Goal: Transaction & Acquisition: Purchase product/service

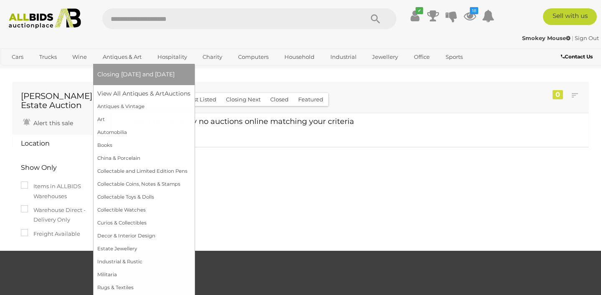
click at [118, 54] on link "Antiques & Art" at bounding box center [122, 57] width 50 height 14
click at [117, 91] on link "View All Antiques & Art Auctions" at bounding box center [146, 93] width 99 height 13
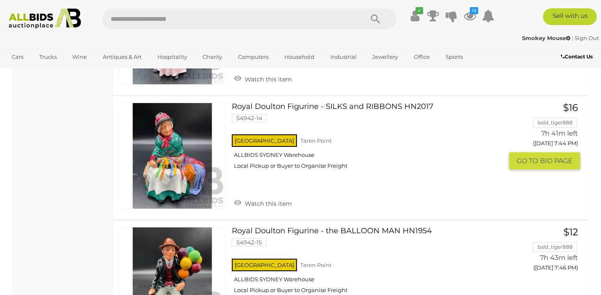
scroll to position [1069, 0]
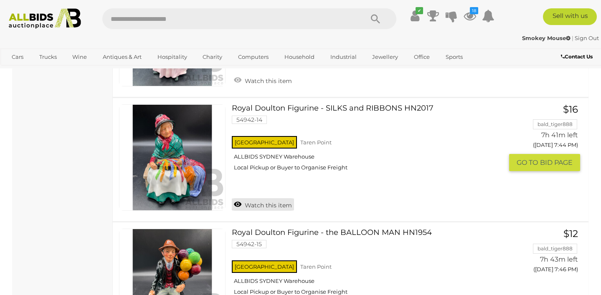
click at [264, 205] on link "Watch this item" at bounding box center [263, 204] width 62 height 13
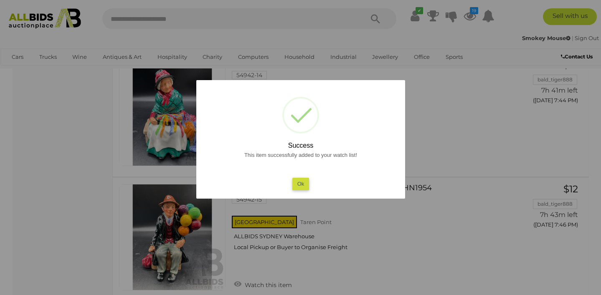
scroll to position [1116, 0]
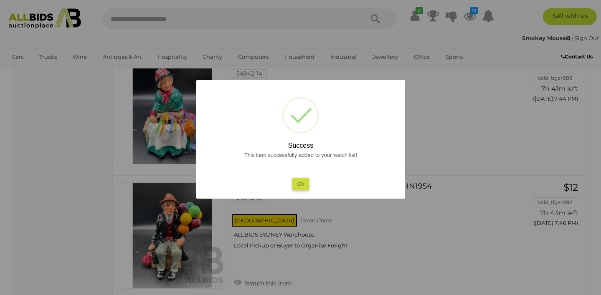
click at [302, 183] on button "Ok" at bounding box center [300, 184] width 17 height 12
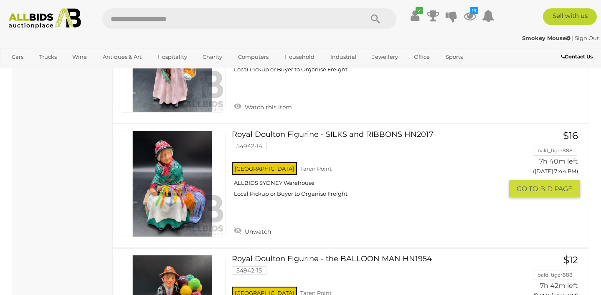
scroll to position [1047, 0]
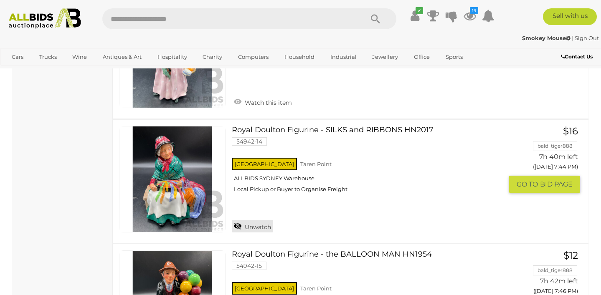
click at [257, 227] on link "Unwatch" at bounding box center [252, 226] width 41 height 13
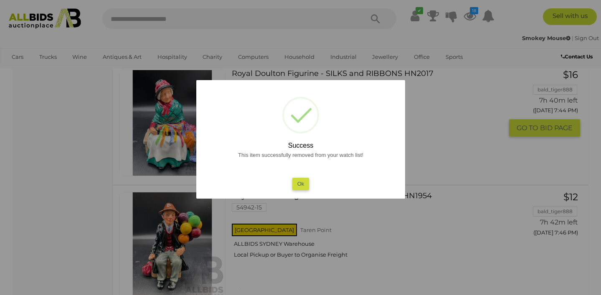
scroll to position [1104, 0]
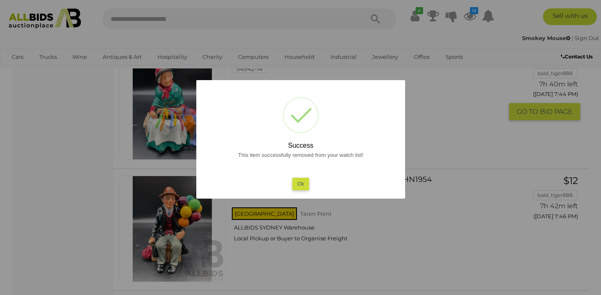
click at [301, 183] on button "Ok" at bounding box center [300, 184] width 17 height 12
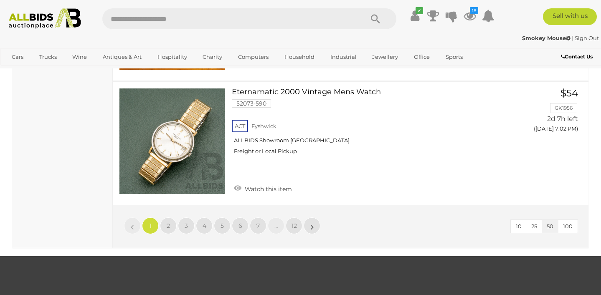
scroll to position [6487, 0]
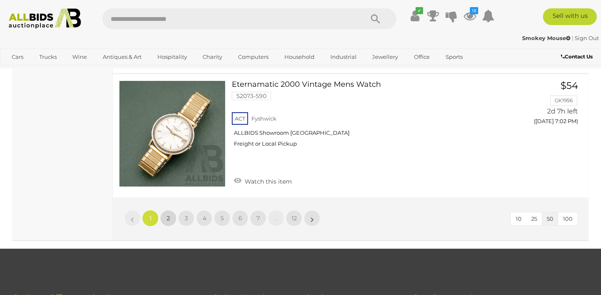
click at [168, 215] on span "2" at bounding box center [168, 219] width 3 height 8
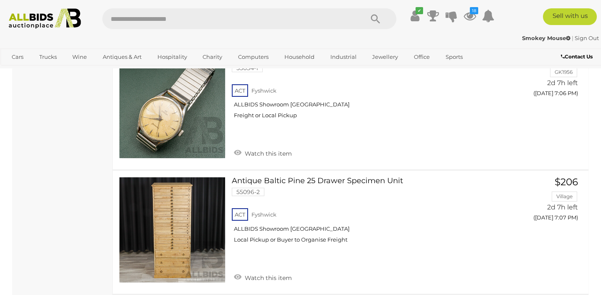
scroll to position [790, 0]
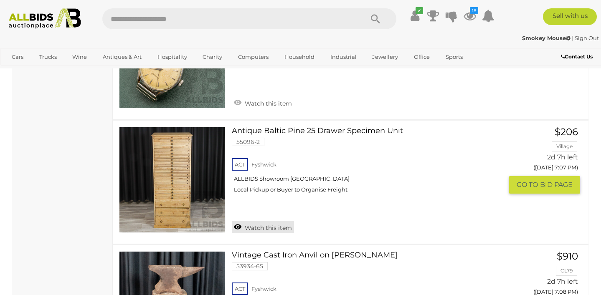
click at [272, 222] on link "Watch this item" at bounding box center [263, 227] width 62 height 13
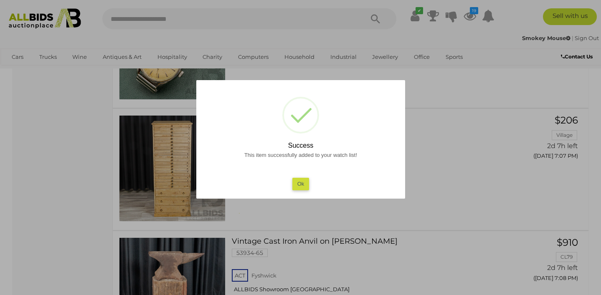
scroll to position [889, 0]
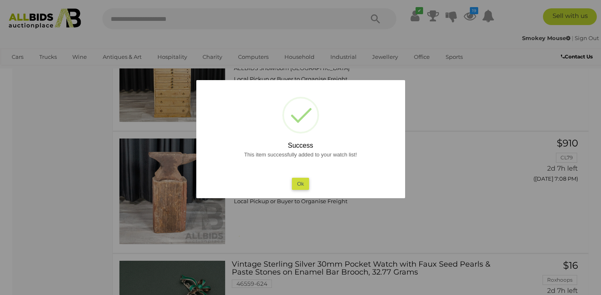
click at [302, 183] on button "Ok" at bounding box center [300, 184] width 17 height 12
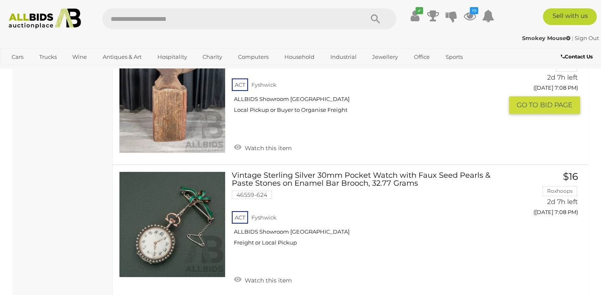
scroll to position [1025, 0]
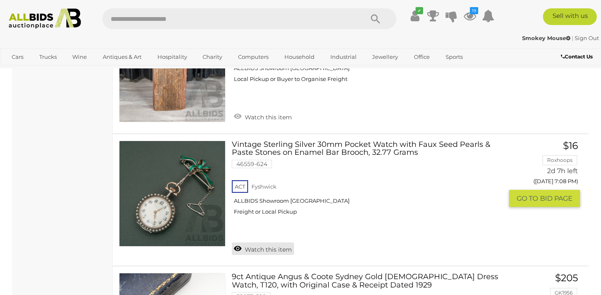
click at [255, 243] on link "Watch this item" at bounding box center [263, 249] width 62 height 13
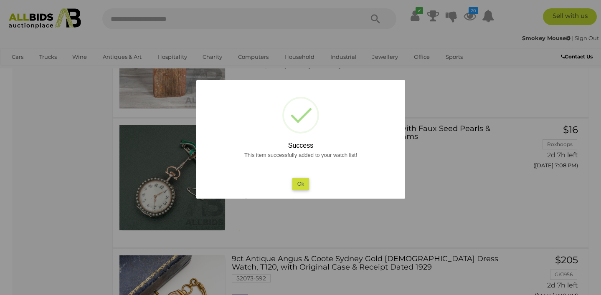
click at [298, 184] on button "Ok" at bounding box center [300, 184] width 17 height 12
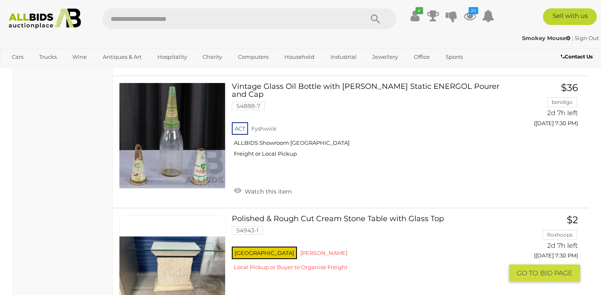
scroll to position [4056, 0]
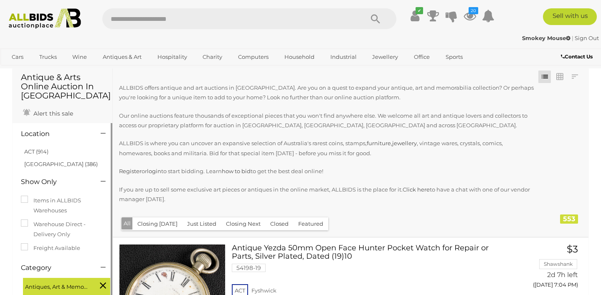
scroll to position [31, 0]
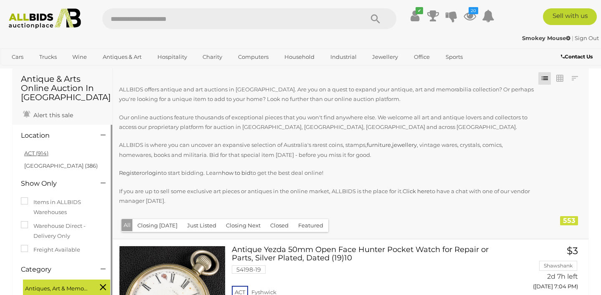
click at [36, 152] on link "ACT (914)" at bounding box center [36, 153] width 24 height 7
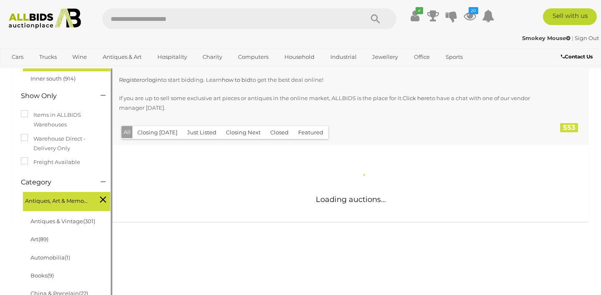
scroll to position [128, 0]
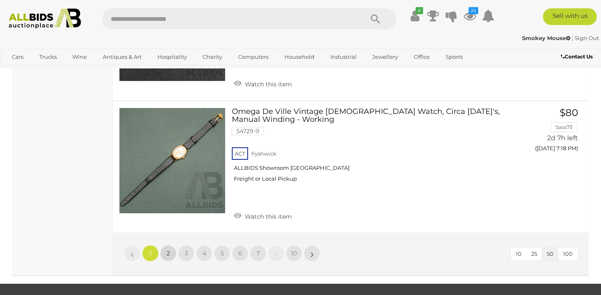
click at [169, 250] on span "2" at bounding box center [168, 254] width 3 height 8
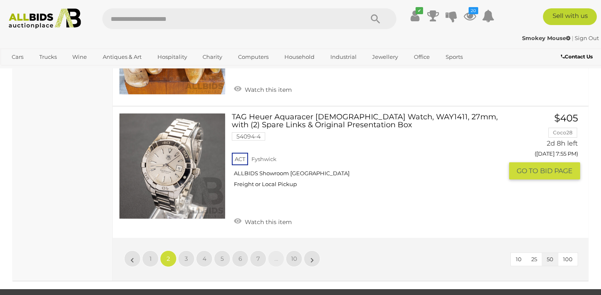
scroll to position [6467, 0]
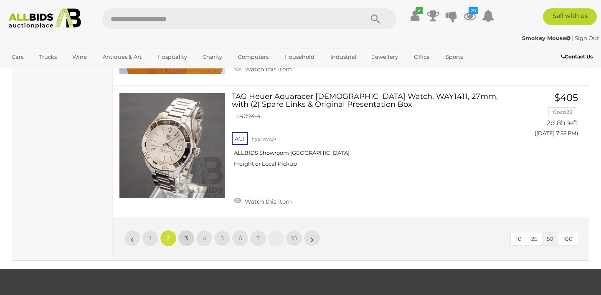
click at [189, 230] on link "3" at bounding box center [186, 238] width 17 height 17
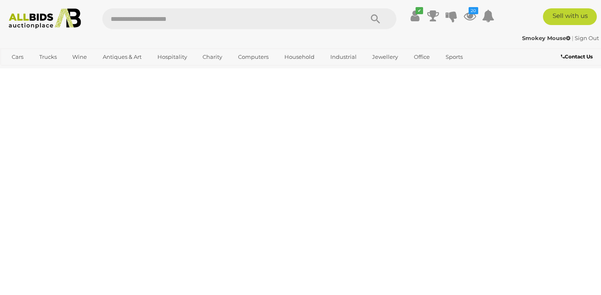
scroll to position [186, 0]
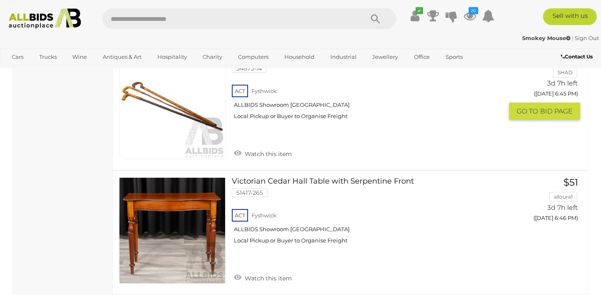
scroll to position [6490, 0]
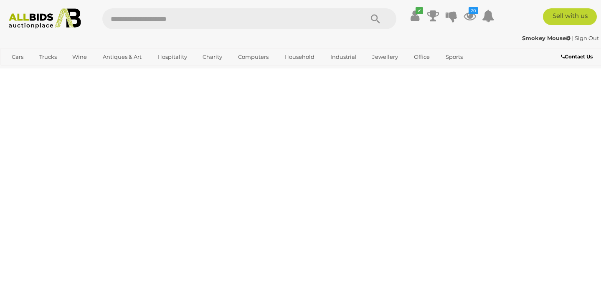
scroll to position [186, 0]
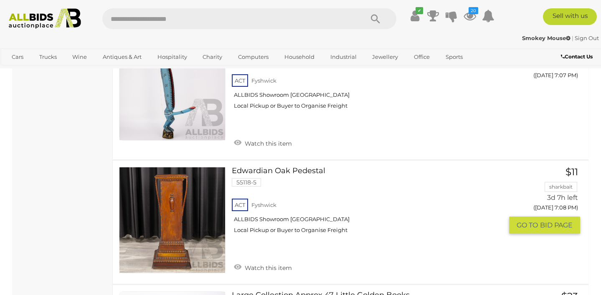
scroll to position [4813, 0]
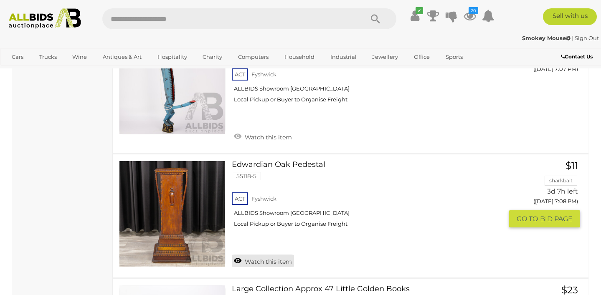
click at [269, 255] on link "Watch this item" at bounding box center [263, 261] width 62 height 13
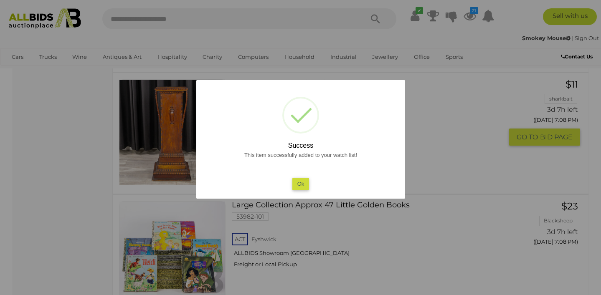
scroll to position [4823, 0]
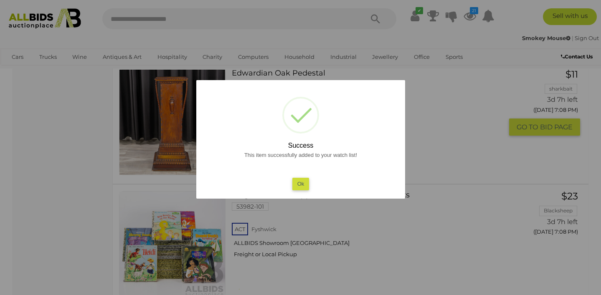
click at [303, 184] on button "Ok" at bounding box center [300, 184] width 17 height 12
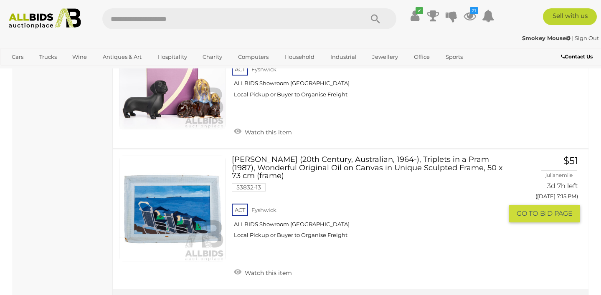
scroll to position [6515, 0]
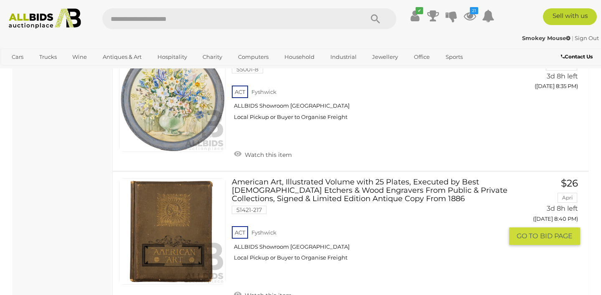
scroll to position [6406, 0]
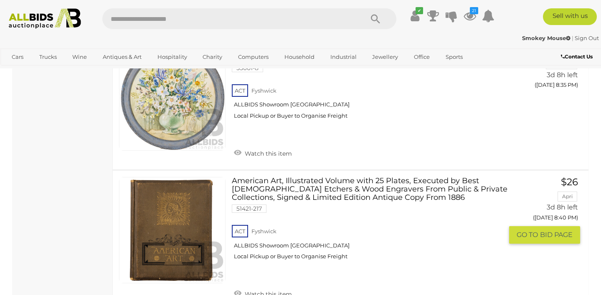
click at [268, 177] on link "American Art, Illustrated Volume with 25 Plates, Executed by Best American Etch…" at bounding box center [370, 222] width 265 height 90
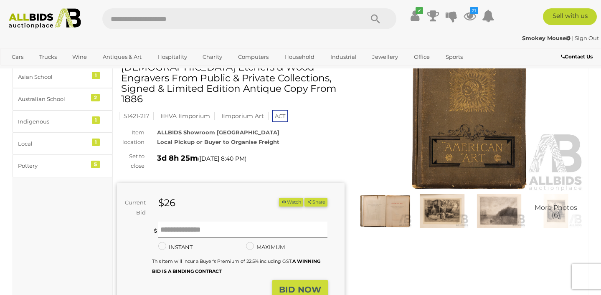
scroll to position [61, 0]
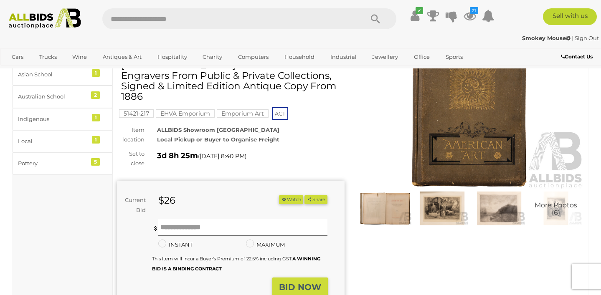
click at [445, 202] on img at bounding box center [442, 209] width 53 height 34
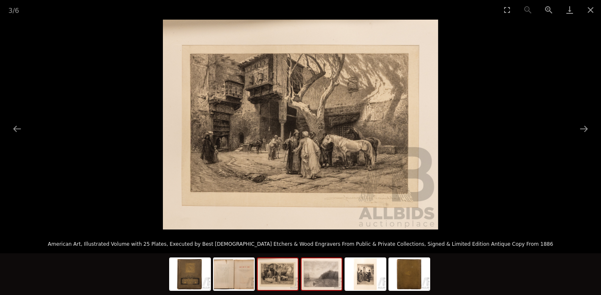
click at [325, 280] on img at bounding box center [322, 275] width 40 height 32
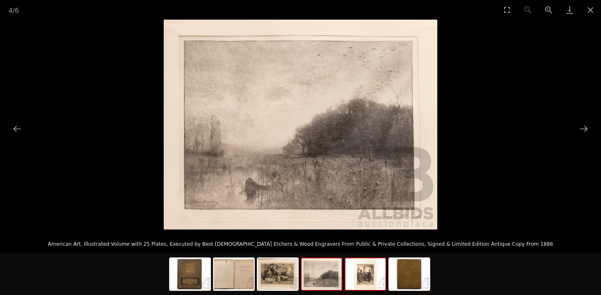
click at [363, 280] on img at bounding box center [366, 275] width 40 height 32
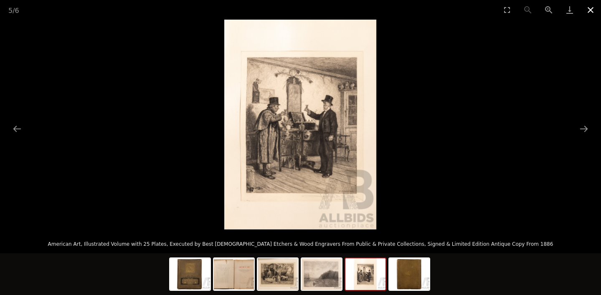
click at [591, 7] on button "Close gallery" at bounding box center [590, 10] width 21 height 20
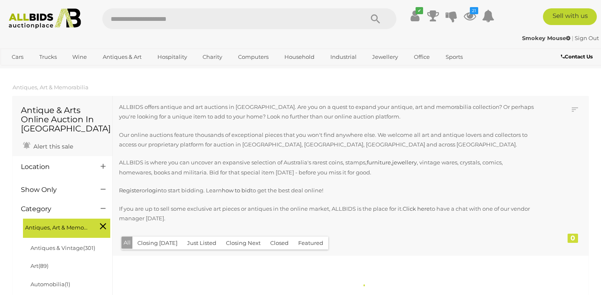
scroll to position [953, 0]
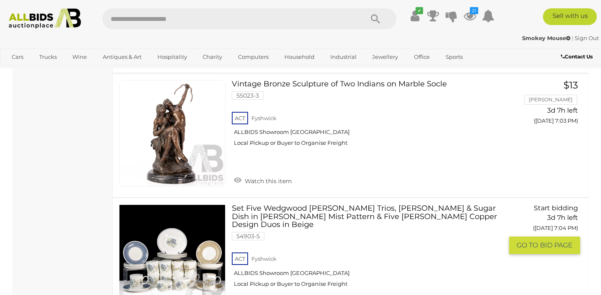
scroll to position [1038, 0]
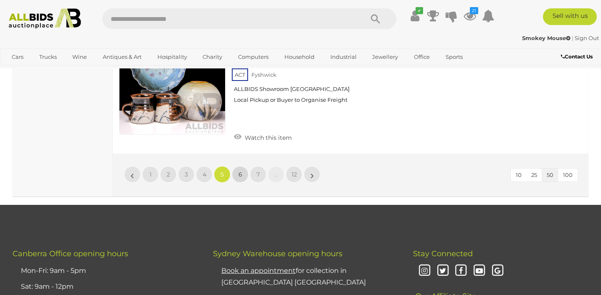
click at [239, 171] on span "6" at bounding box center [241, 175] width 4 height 8
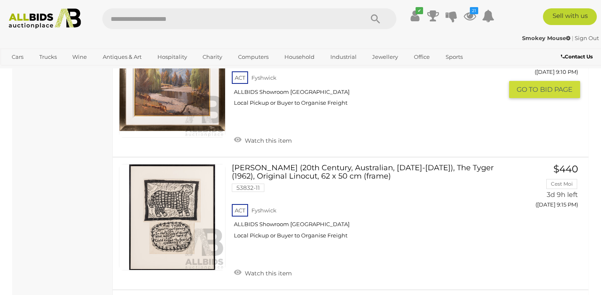
scroll to position [4559, 0]
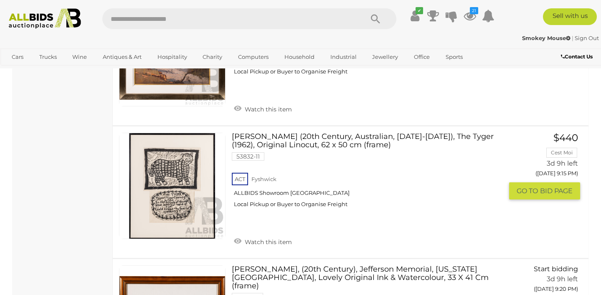
click at [172, 173] on link at bounding box center [172, 186] width 107 height 107
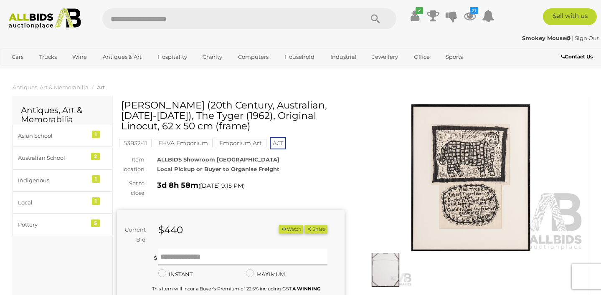
click at [474, 200] on img at bounding box center [471, 177] width 228 height 147
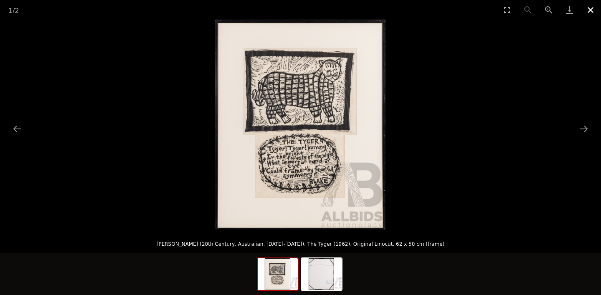
click at [591, 8] on button "Close gallery" at bounding box center [590, 10] width 21 height 20
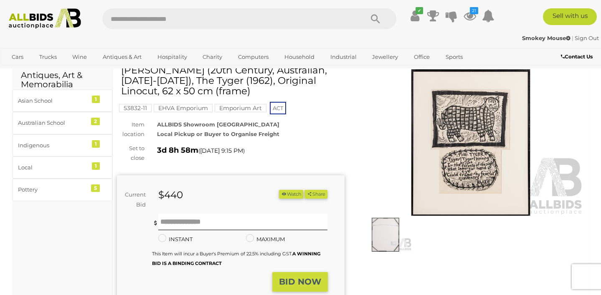
scroll to position [35, 0]
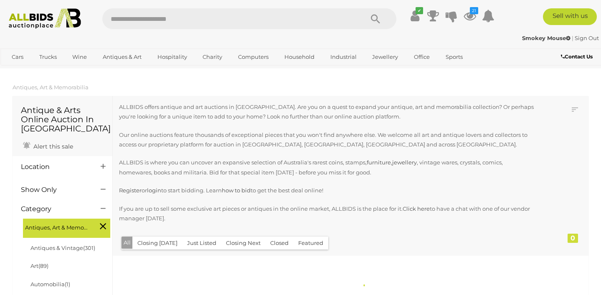
scroll to position [953, 0]
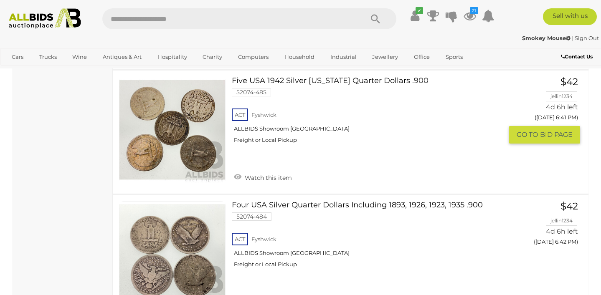
scroll to position [6612, 0]
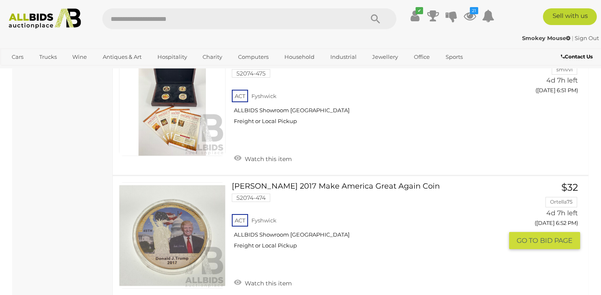
scroll to position [1001, 0]
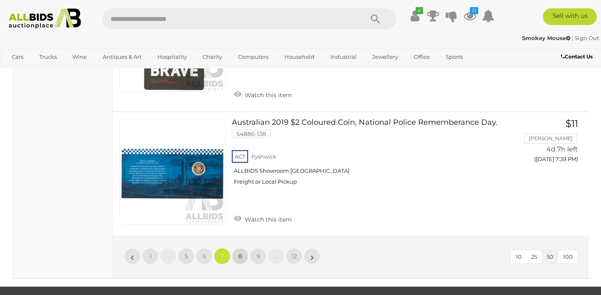
click at [240, 253] on span "8" at bounding box center [241, 257] width 4 height 8
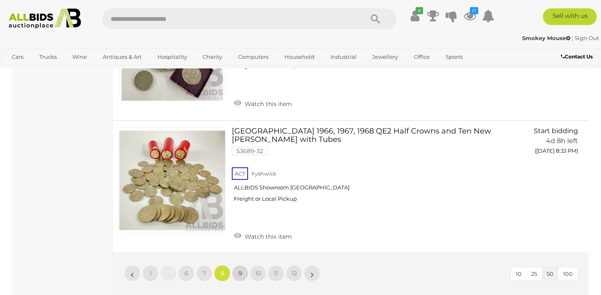
click at [239, 270] on span "9" at bounding box center [241, 274] width 4 height 8
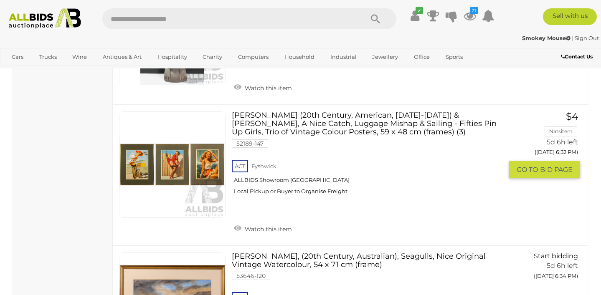
scroll to position [1760, 0]
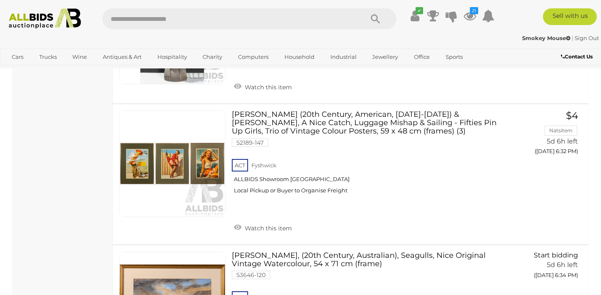
click at [161, 16] on input "text" at bounding box center [228, 18] width 253 height 21
type input "******"
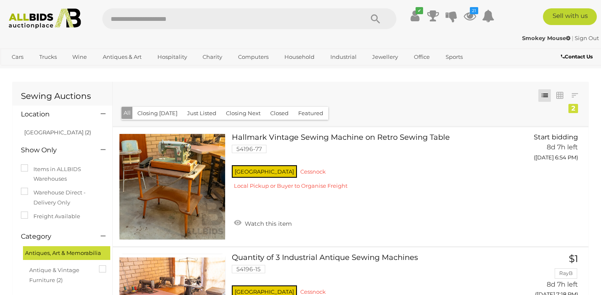
click at [165, 14] on input "text" at bounding box center [228, 18] width 253 height 21
type input "*****"
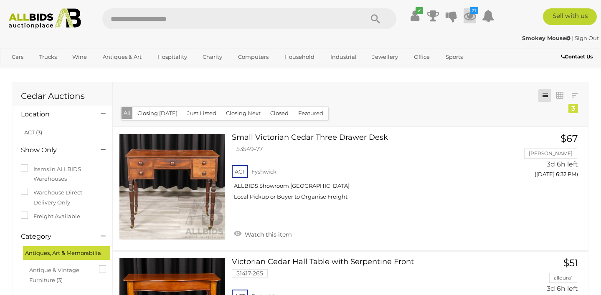
click at [473, 8] on icon "21" at bounding box center [474, 10] width 8 height 7
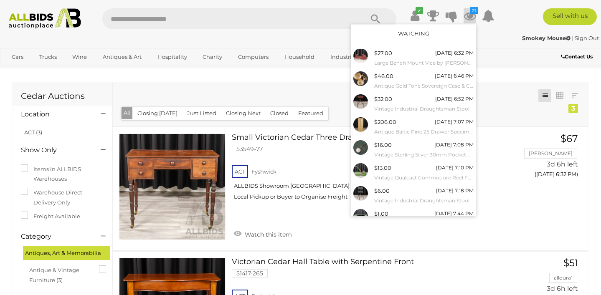
click at [409, 33] on link "Watching" at bounding box center [413, 33] width 31 height 7
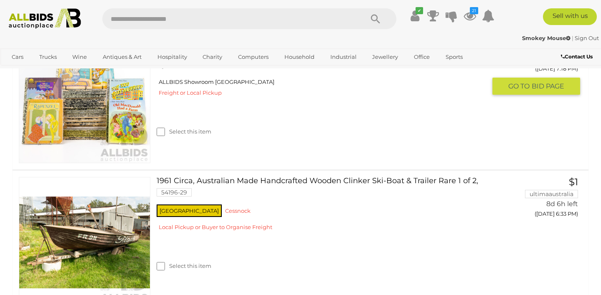
scroll to position [2194, 0]
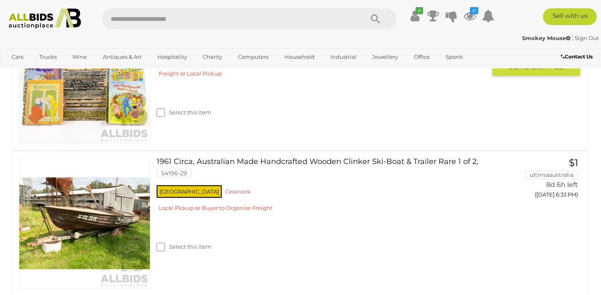
click at [148, 144] on img at bounding box center [84, 78] width 131 height 131
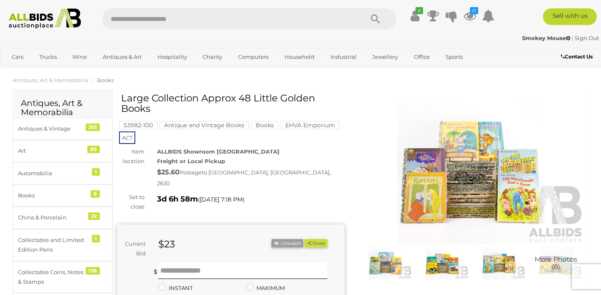
scroll to position [7, 0]
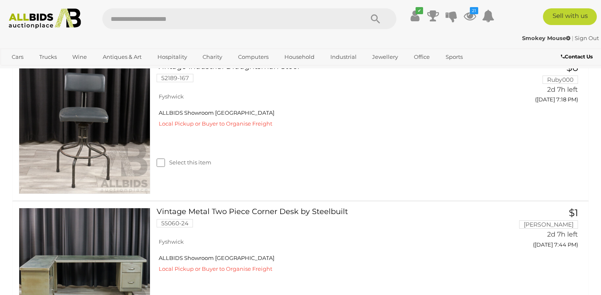
scroll to position [863, 0]
